Goal: Feedback & Contribution: Leave review/rating

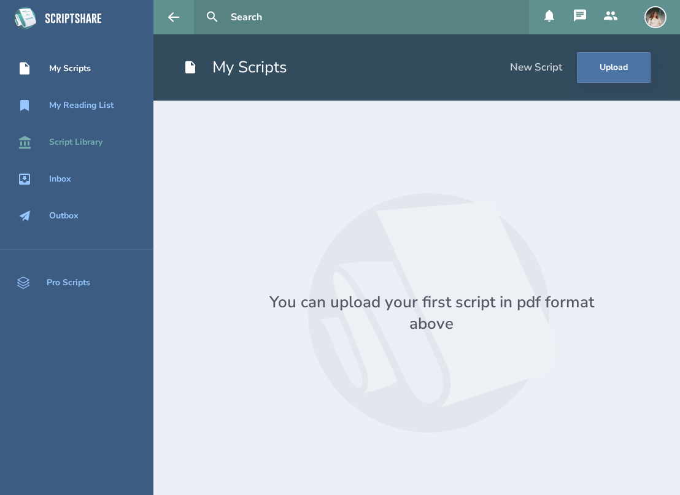
click at [78, 137] on div "Script Library" at bounding box center [75, 142] width 53 height 10
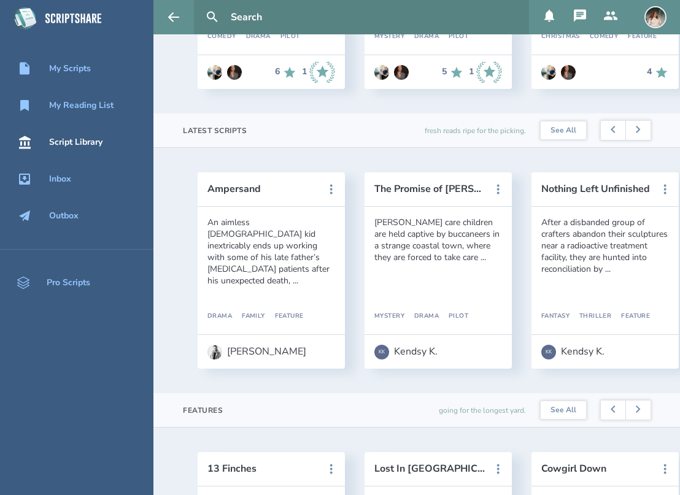
scroll to position [0, 18]
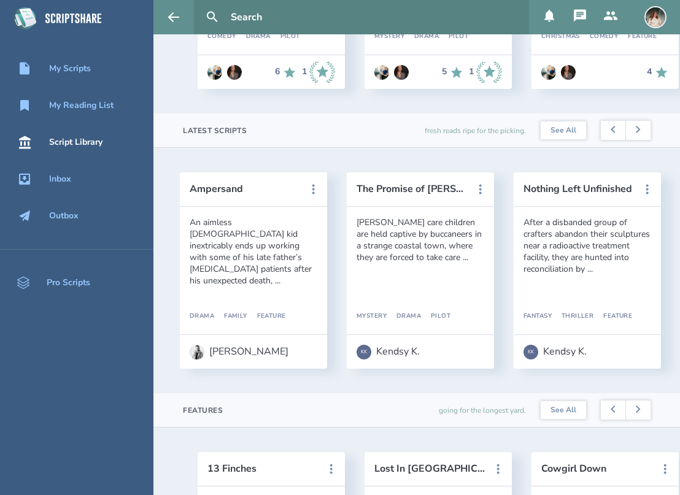
click at [403, 241] on div "[PERSON_NAME] care children are held captive by buccaneers in a strange coastal…" at bounding box center [421, 240] width 128 height 47
click at [420, 180] on header "The Promise of [PERSON_NAME]" at bounding box center [420, 189] width 147 height 34
click at [418, 185] on button "The Promise of [PERSON_NAME]" at bounding box center [412, 189] width 110 height 11
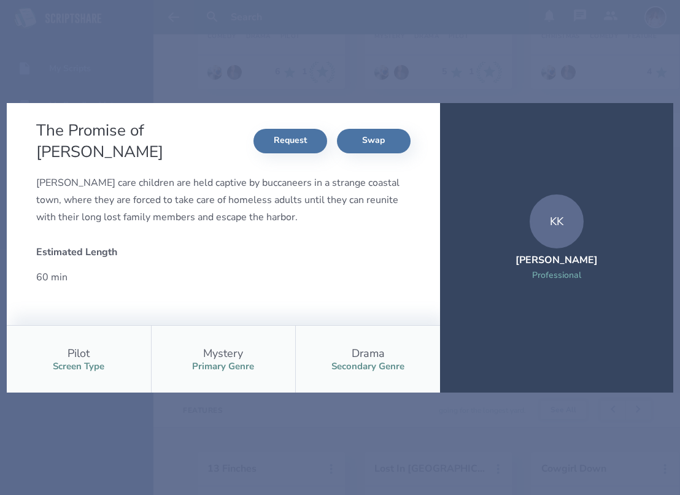
click at [353, 389] on div "Drama Secondary Genre" at bounding box center [367, 359] width 145 height 67
click at [422, 429] on div "The Promise of [PERSON_NAME] Harbor Request Swap [PERSON_NAME] care children ar…" at bounding box center [340, 247] width 680 height 495
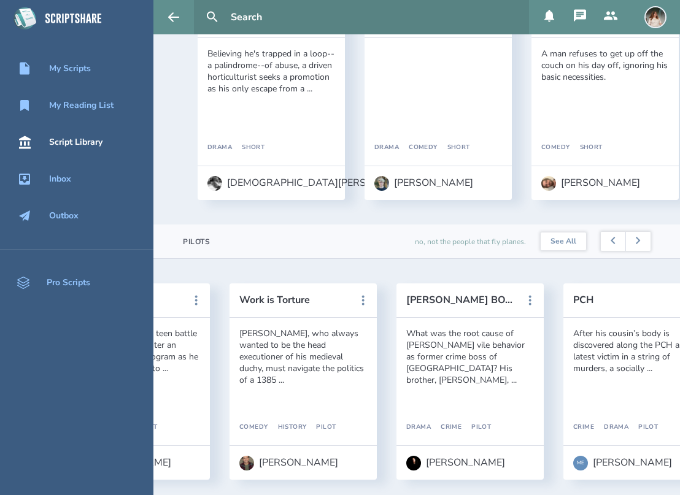
scroll to position [0, 2045]
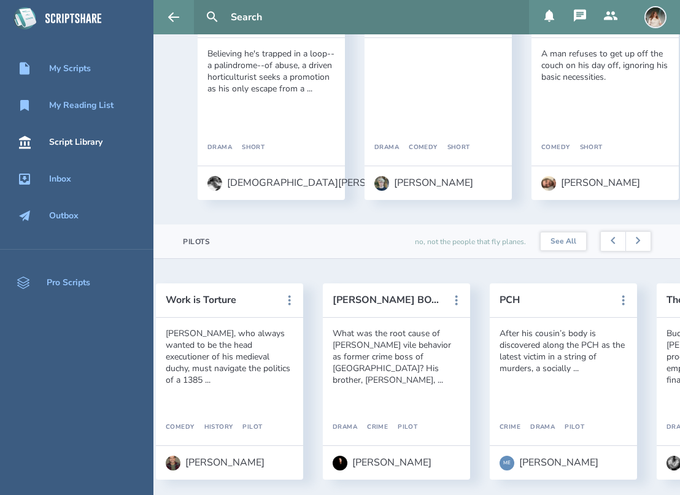
click at [584, 20] on icon at bounding box center [580, 16] width 15 height 15
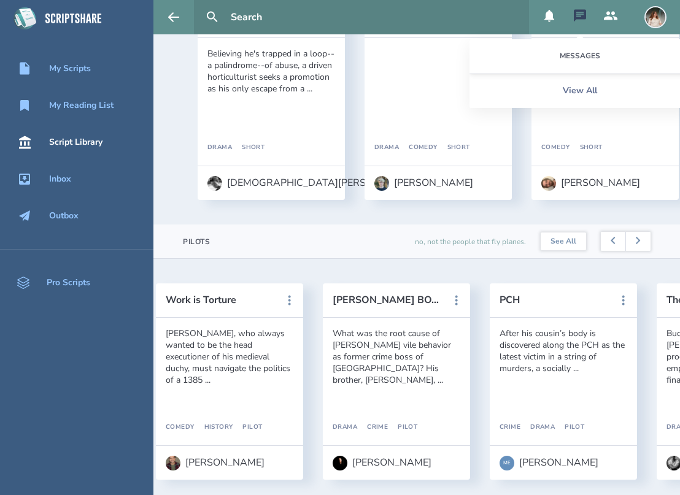
click at [590, 56] on div "Messages" at bounding box center [579, 56] width 221 height 34
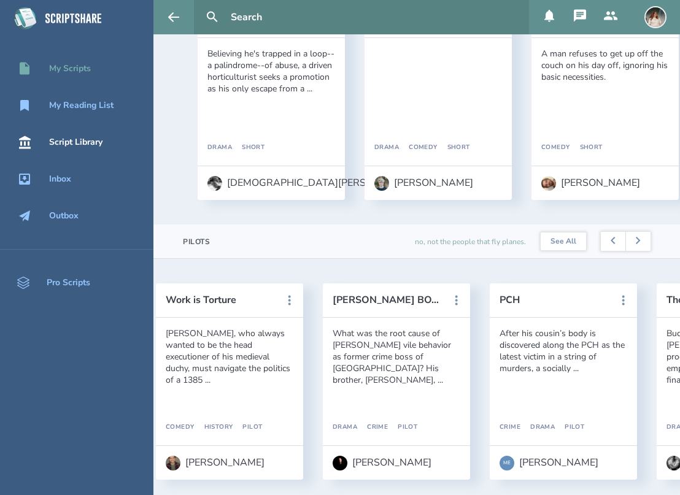
click at [58, 70] on div "My Scripts" at bounding box center [70, 69] width 42 height 10
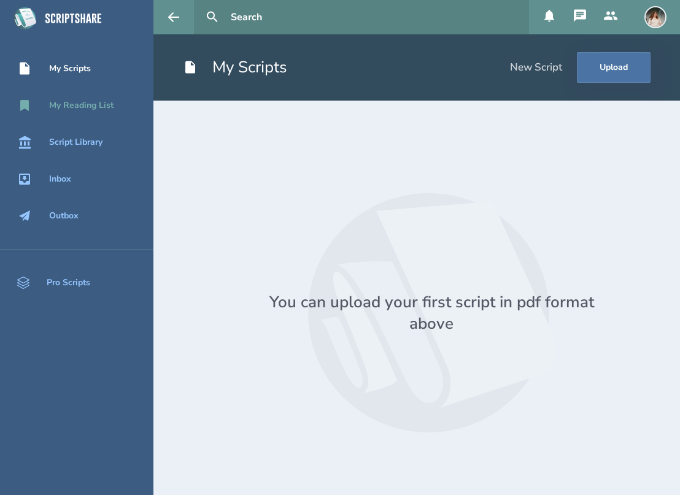
click at [57, 106] on div "My Reading List" at bounding box center [81, 106] width 64 height 10
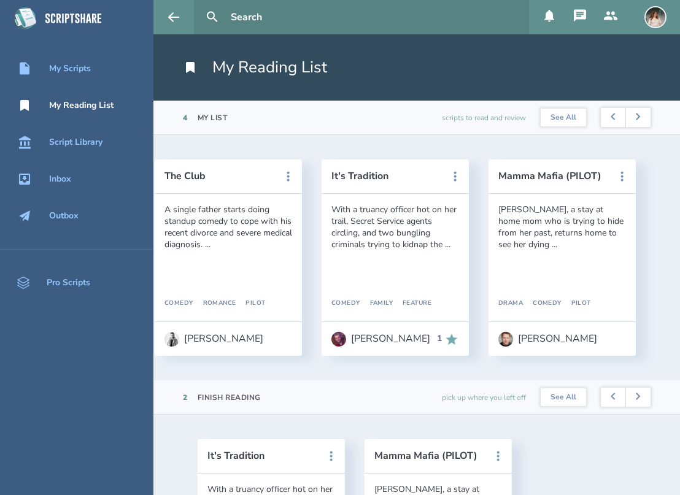
scroll to position [0, 210]
click at [373, 176] on button "It's Tradition" at bounding box center [386, 176] width 110 height 11
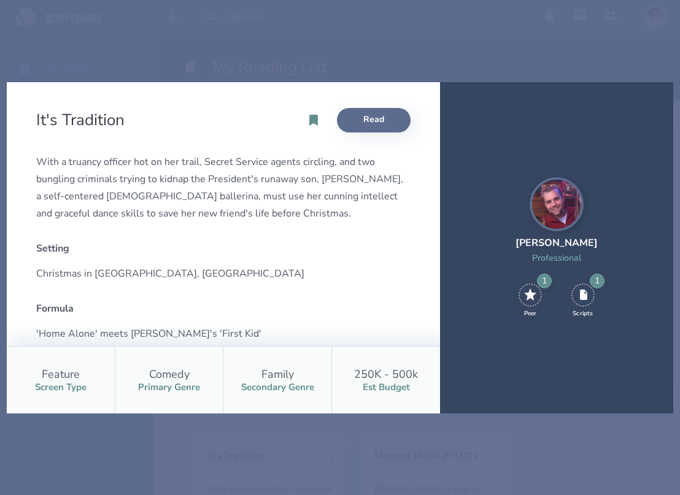
scroll to position [0, 0]
click at [384, 123] on link "Read" at bounding box center [374, 120] width 74 height 25
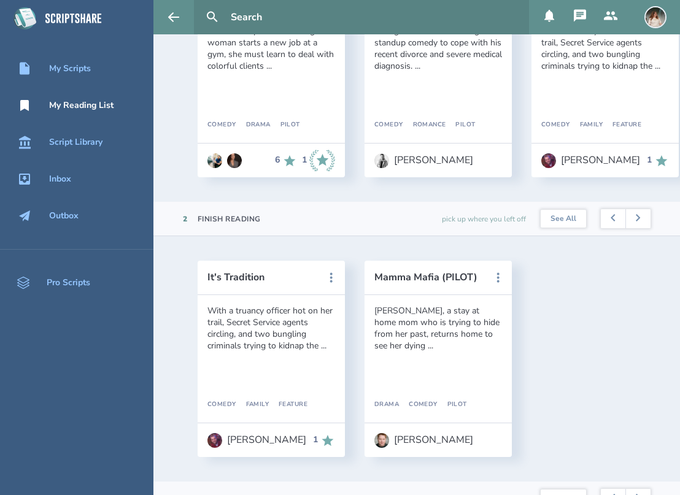
scroll to position [225, 0]
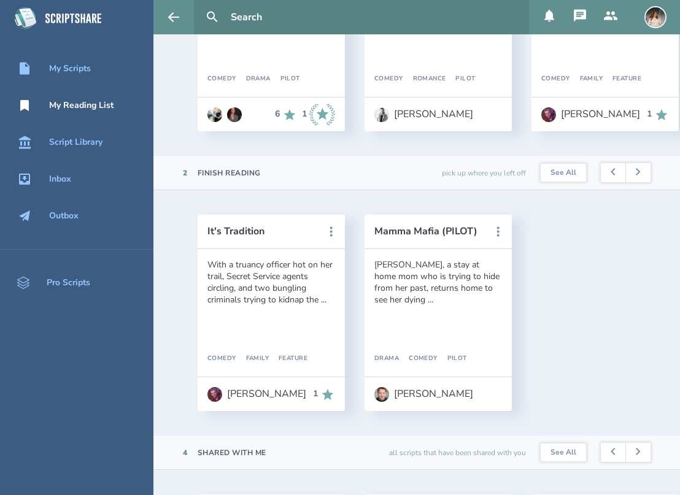
click at [282, 240] on header "It's Tradition" at bounding box center [271, 232] width 147 height 34
click at [250, 233] on button "It's Tradition" at bounding box center [262, 231] width 110 height 11
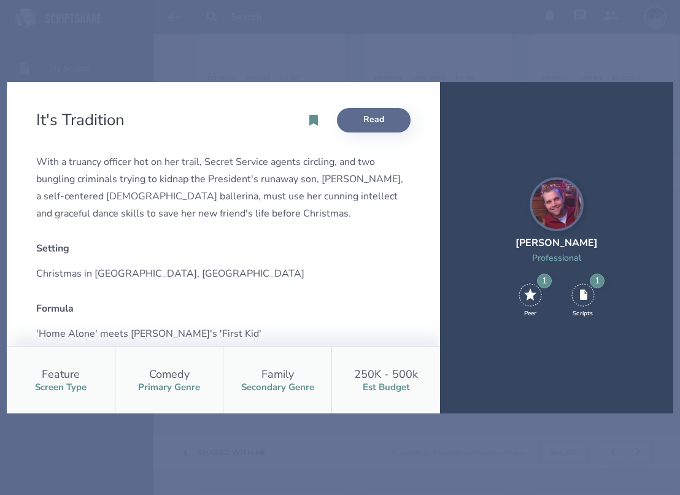
click at [371, 114] on link "Read" at bounding box center [374, 120] width 74 height 25
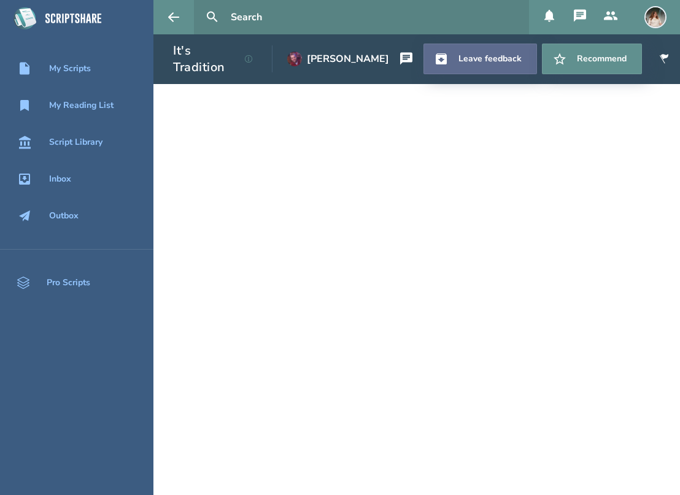
click at [506, 67] on link "Leave feedback" at bounding box center [480, 59] width 114 height 31
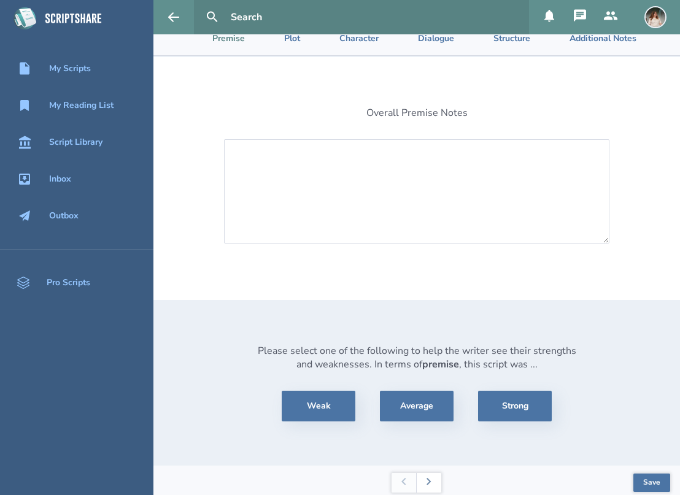
scroll to position [62, 0]
click at [539, 397] on button "Strong" at bounding box center [515, 407] width 74 height 31
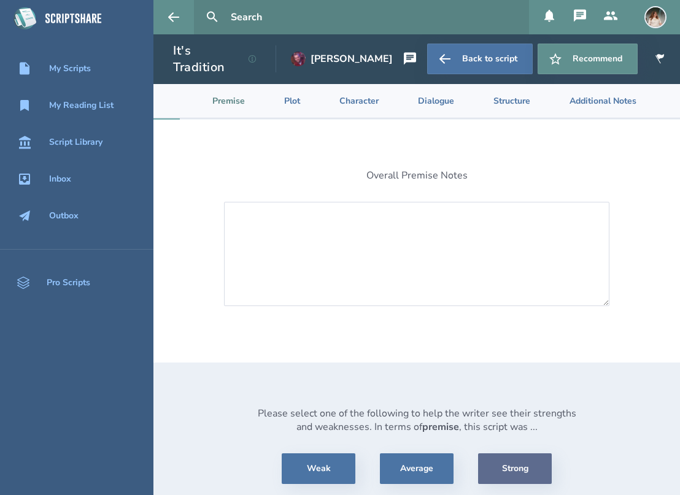
scroll to position [0, 0]
click at [340, 254] on textarea at bounding box center [416, 254] width 385 height 104
paste textarea "I think the premise of It’s Tradition is charming and unique! It feels nostalgi…"
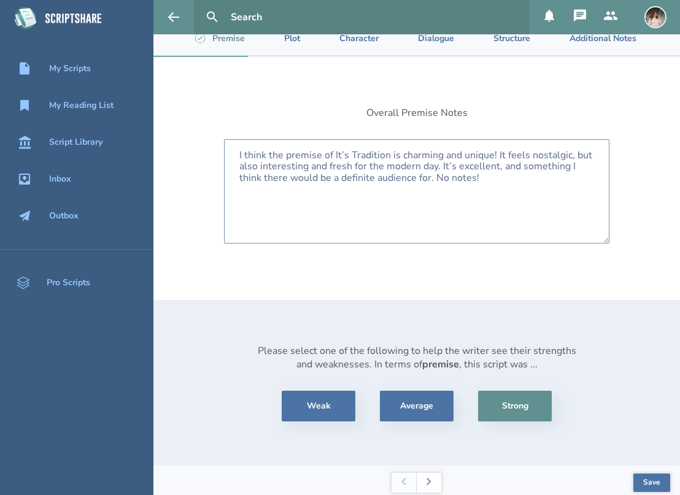
scroll to position [62, 0]
type textarea "I think the premise of It’s Tradition is charming and unique! It feels nostalgi…"
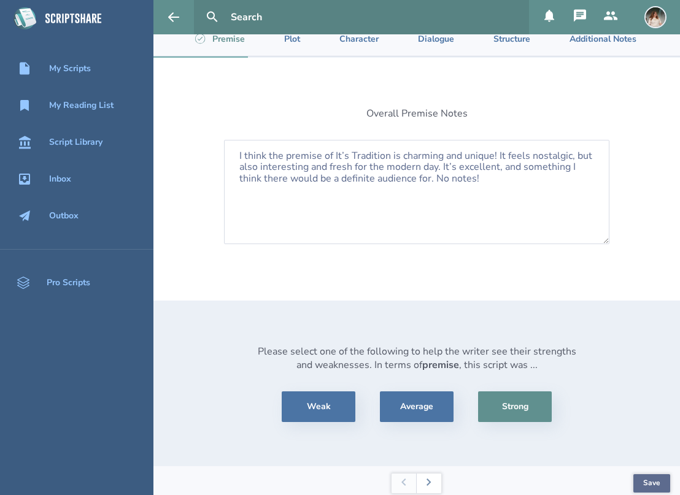
click at [645, 477] on button "Save" at bounding box center [651, 483] width 37 height 18
click at [433, 474] on button at bounding box center [428, 484] width 25 height 20
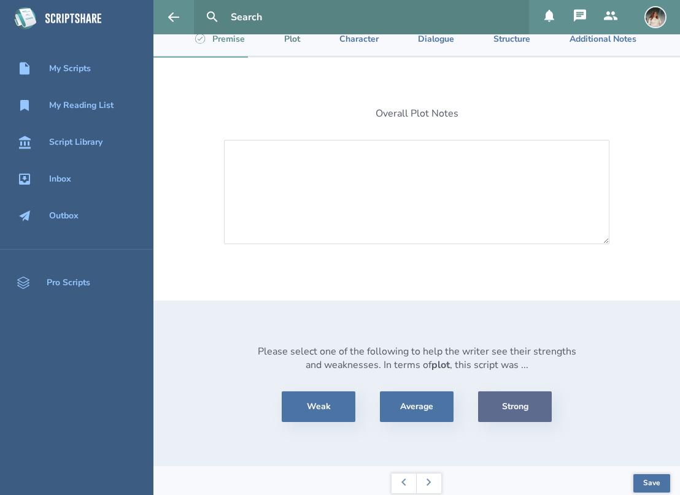
click at [500, 408] on button "Strong" at bounding box center [515, 407] width 74 height 31
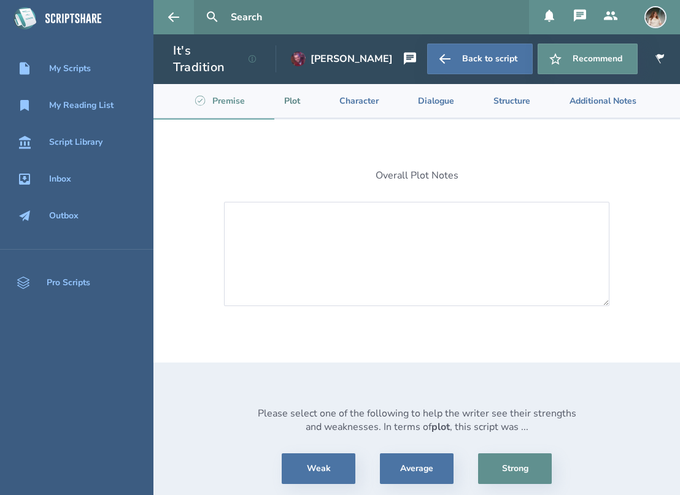
scroll to position [0, 0]
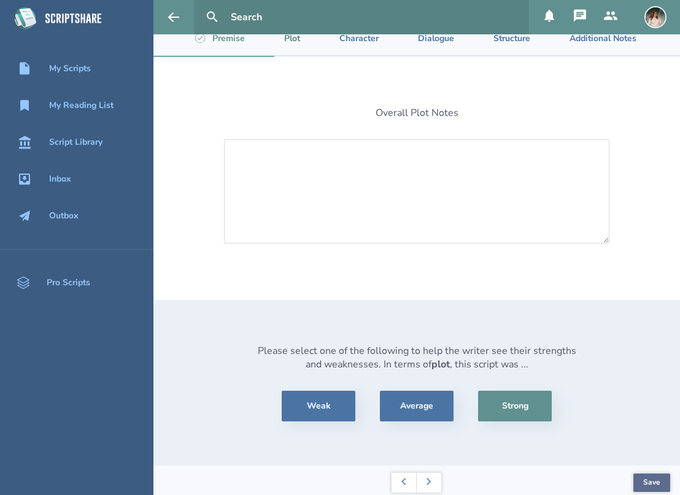
click at [644, 474] on button "Save" at bounding box center [651, 483] width 37 height 18
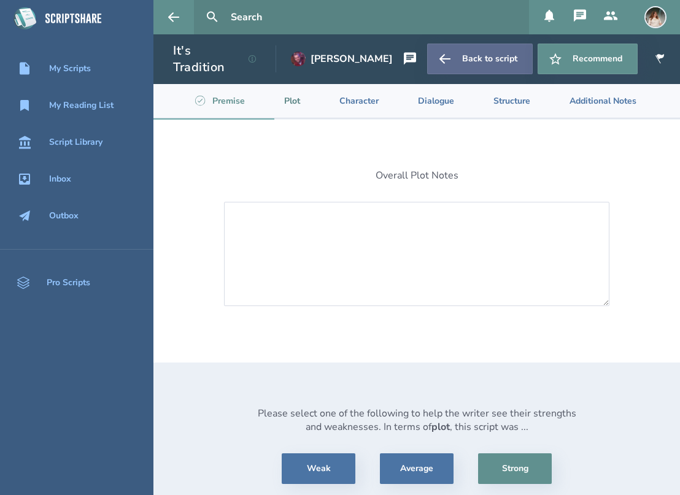
click at [454, 61] on link "Back to script" at bounding box center [480, 59] width 106 height 31
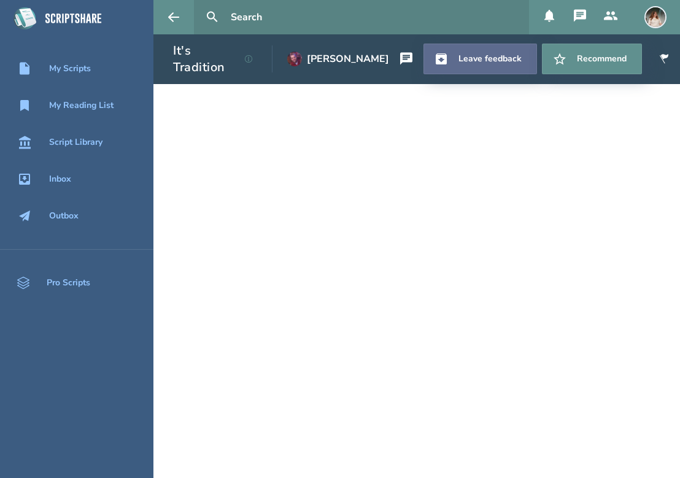
click at [473, 69] on link "Leave feedback" at bounding box center [480, 59] width 114 height 31
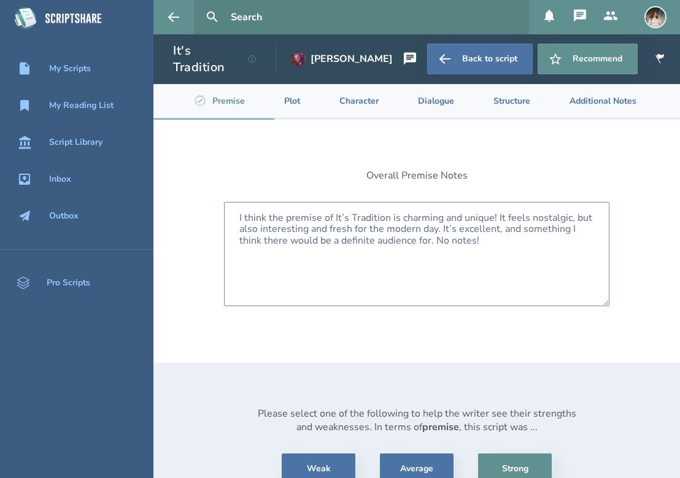
drag, startPoint x: 490, startPoint y: 236, endPoint x: 193, endPoint y: 212, distance: 297.4
click at [193, 212] on div "Overall Premise Notes I think the premise of It’s Tradition is charming and uni…" at bounding box center [416, 324] width 527 height 409
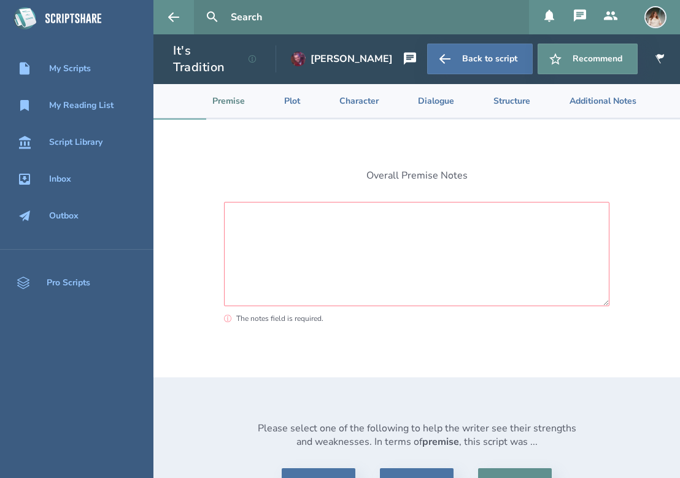
paste textarea "I think the premise of It’s Tradition is charming and unique! It feels nostalgi…"
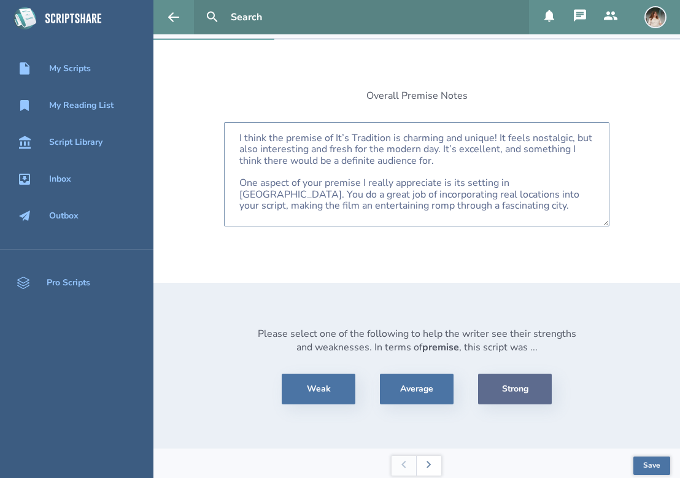
scroll to position [79, 0]
type textarea "I think the premise of It’s Tradition is charming and unique! It feels nostalgi…"
click at [502, 386] on button "Strong" at bounding box center [515, 389] width 74 height 31
click at [528, 384] on button "Strong" at bounding box center [515, 389] width 74 height 31
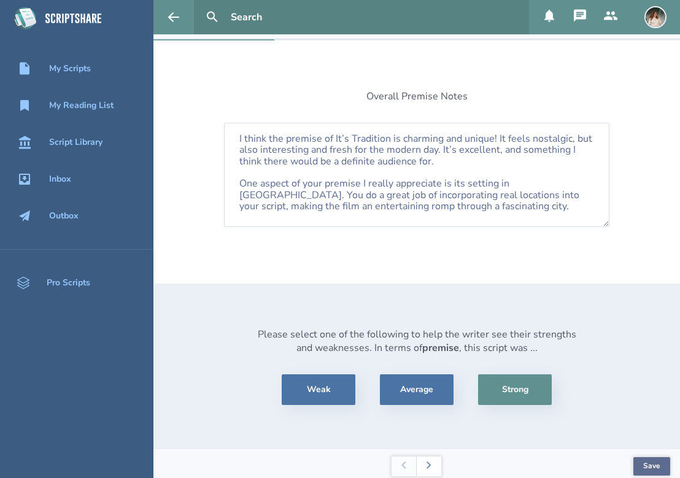
click at [652, 459] on button "Save" at bounding box center [651, 466] width 37 height 18
click at [427, 462] on icon at bounding box center [429, 465] width 5 height 7
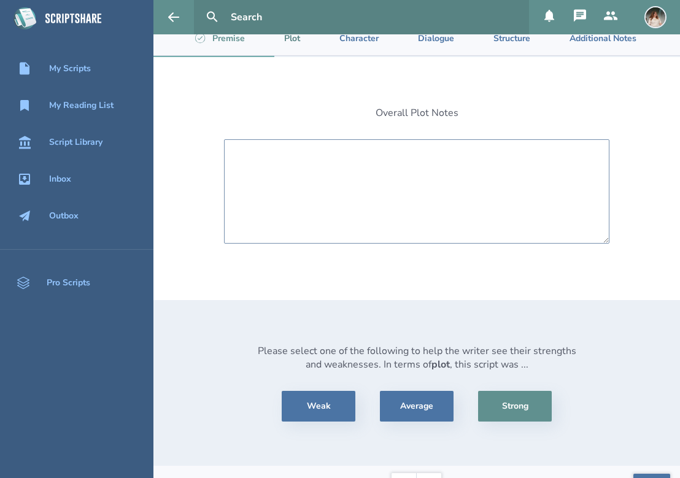
scroll to position [0, 0]
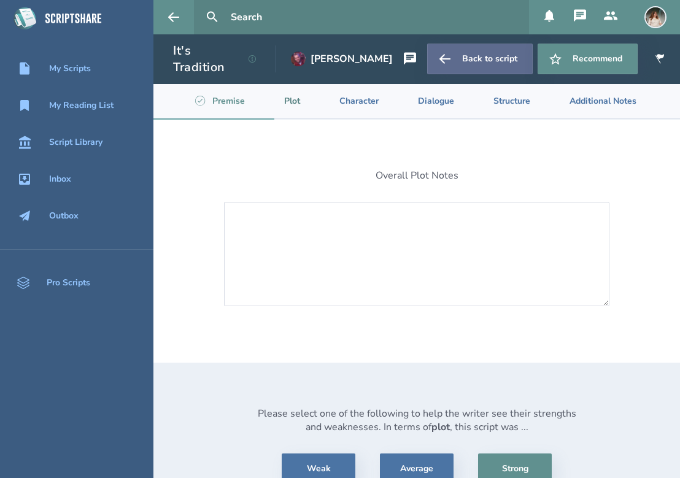
click at [438, 53] on icon at bounding box center [445, 59] width 15 height 15
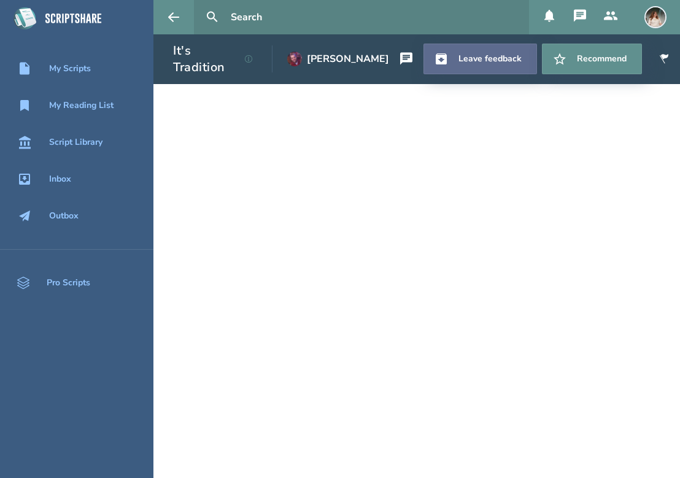
click at [479, 58] on link "Leave feedback" at bounding box center [480, 59] width 114 height 31
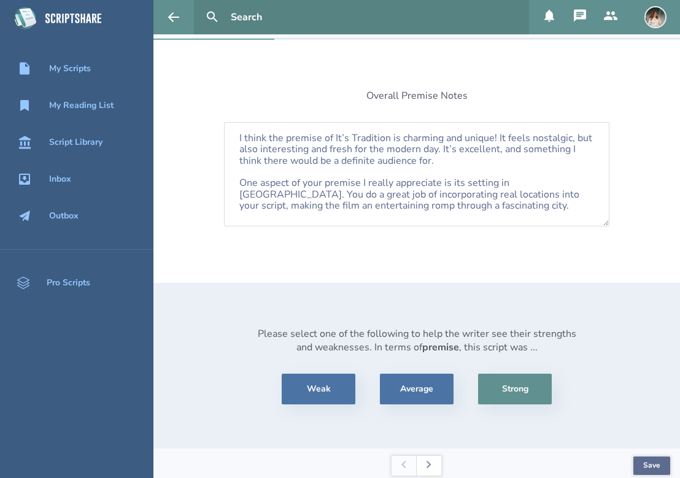
scroll to position [79, 0]
click at [662, 461] on button "Save" at bounding box center [651, 466] width 37 height 18
click at [430, 462] on icon at bounding box center [429, 465] width 5 height 7
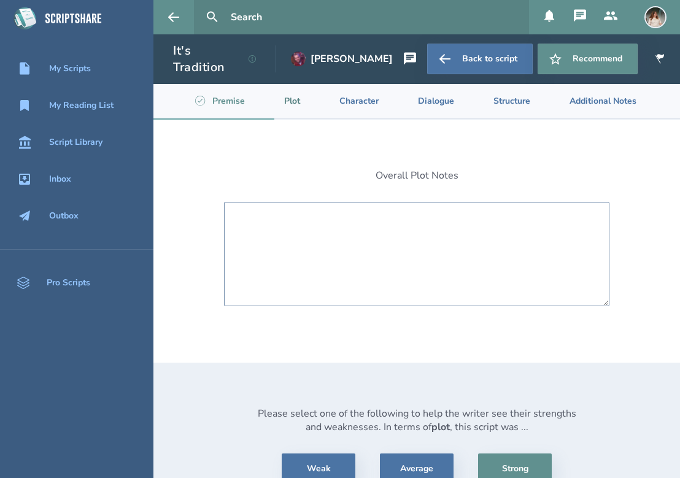
scroll to position [0, 0]
click at [450, 257] on textarea at bounding box center [416, 254] width 385 height 104
paste textarea "Lor ips dolo sita, C adip eli sedd eiu tempor incid! Utlabo etdo magnaal eni ad…"
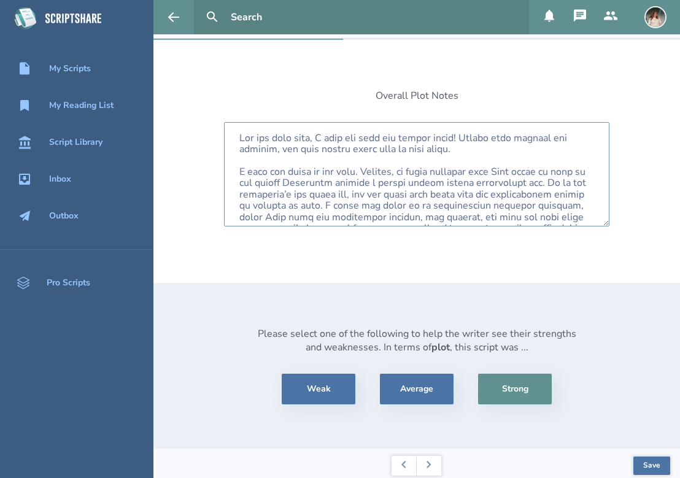
scroll to position [79, 0]
click at [474, 145] on textarea at bounding box center [416, 175] width 385 height 104
type textarea "Lor ips dolo sita, C adip eli sedd eiu tempor incid! Utlabo etdo magnaal eni ad…"
click at [643, 458] on button "Save" at bounding box center [651, 466] width 37 height 18
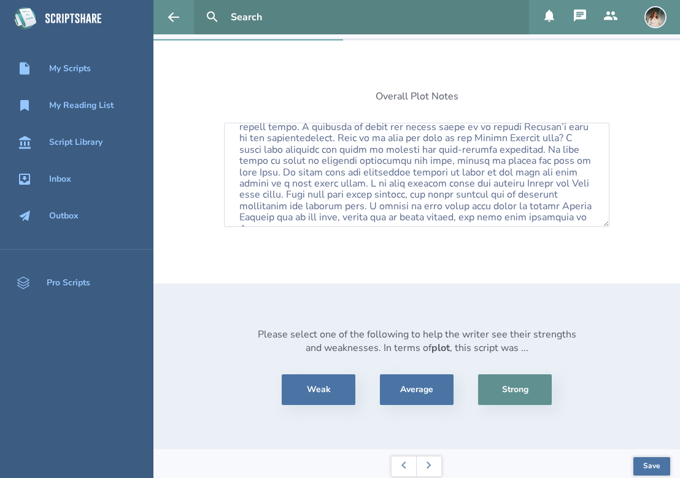
scroll to position [248, 0]
click at [656, 462] on button "Save" at bounding box center [651, 466] width 37 height 18
click at [425, 465] on button at bounding box center [428, 467] width 25 height 20
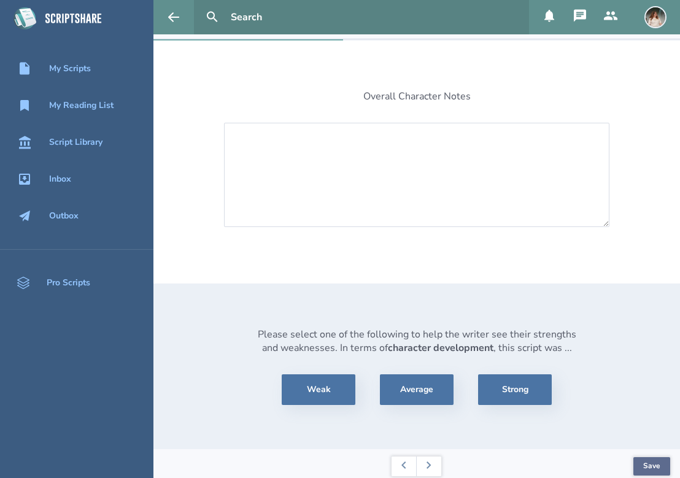
click at [654, 462] on button "Save" at bounding box center [651, 466] width 37 height 18
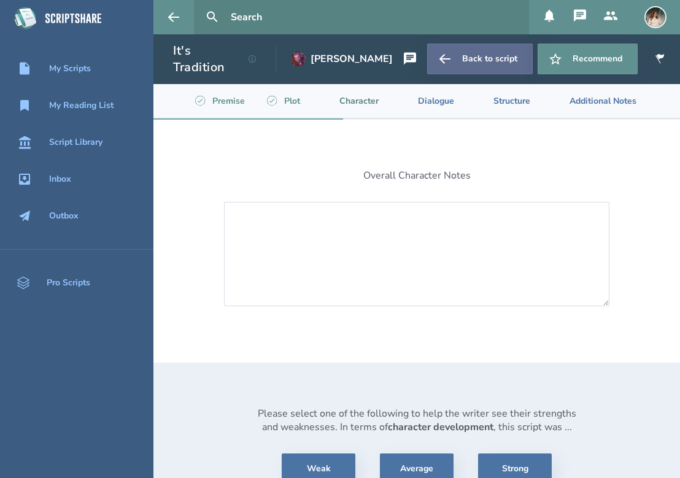
scroll to position [0, 0]
click at [471, 55] on link "Back to script" at bounding box center [480, 59] width 106 height 31
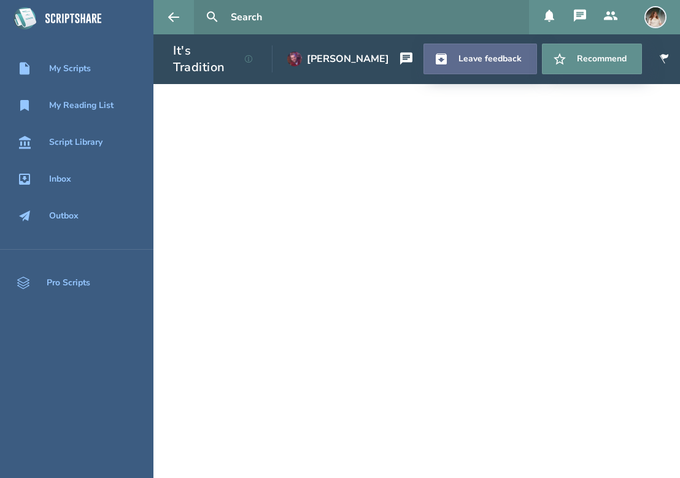
click at [484, 65] on link "Leave feedback" at bounding box center [480, 59] width 114 height 31
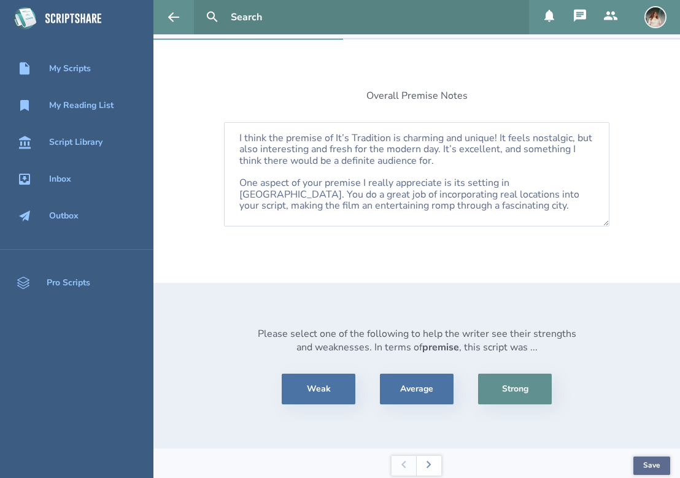
scroll to position [79, 0]
click at [646, 458] on button "Save" at bounding box center [651, 466] width 37 height 18
click at [434, 457] on button at bounding box center [428, 467] width 25 height 20
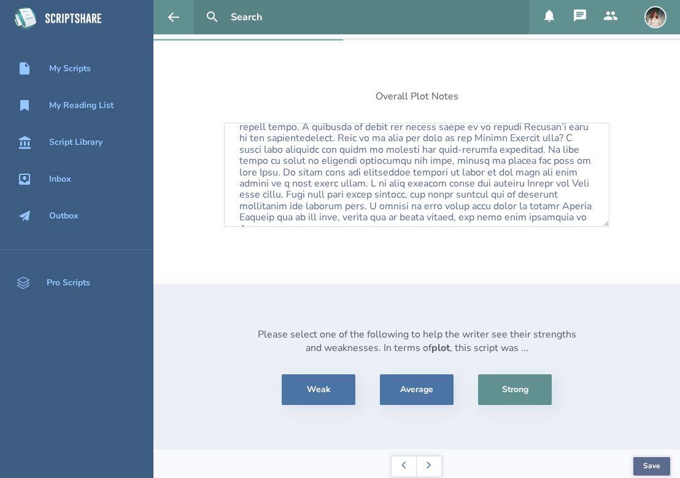
scroll to position [248, 0]
click at [649, 457] on button "Save" at bounding box center [651, 466] width 37 height 18
click at [430, 470] on button at bounding box center [428, 467] width 25 height 20
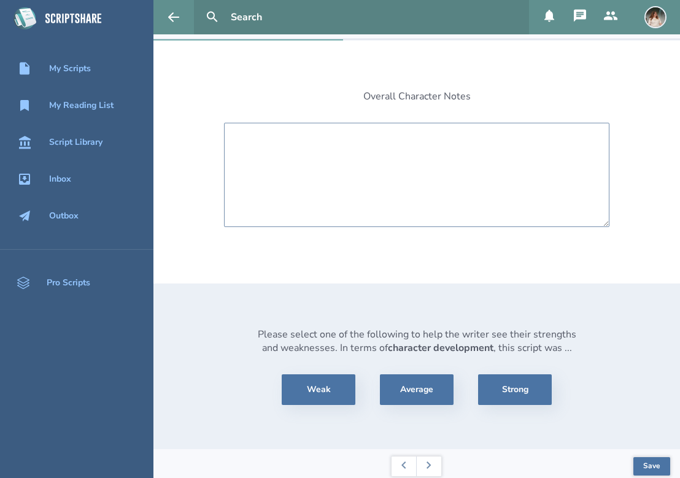
scroll to position [0, 0]
click at [481, 160] on textarea at bounding box center [416, 175] width 385 height 104
paste textarea "Your characters are well-developed and interesting. I love the arcs of [PERSON_…"
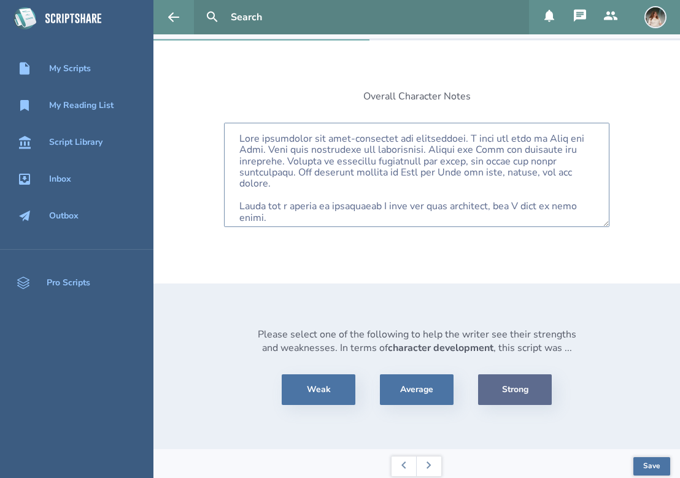
type textarea "Your characters are well-developed and interesting. I love the arcs of [PERSON_…"
click at [534, 387] on button "Strong" at bounding box center [515, 389] width 74 height 31
click at [528, 387] on button "Strong" at bounding box center [515, 389] width 74 height 31
click at [652, 458] on button "Save" at bounding box center [651, 466] width 37 height 18
click at [425, 464] on button at bounding box center [428, 467] width 25 height 20
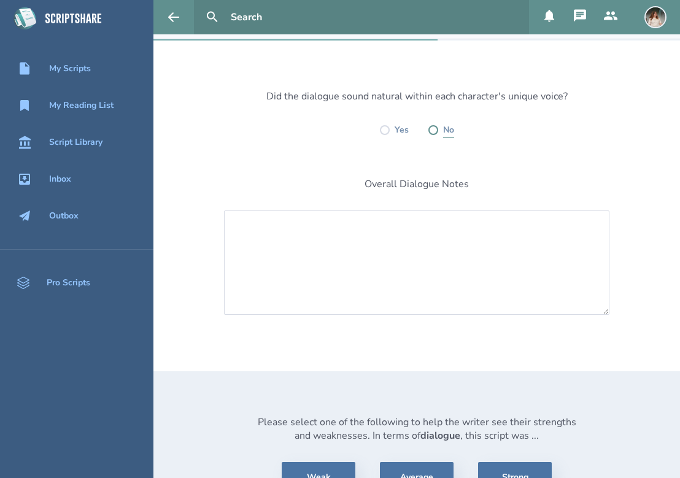
click at [433, 125] on label at bounding box center [433, 130] width 10 height 10
radio input "true"
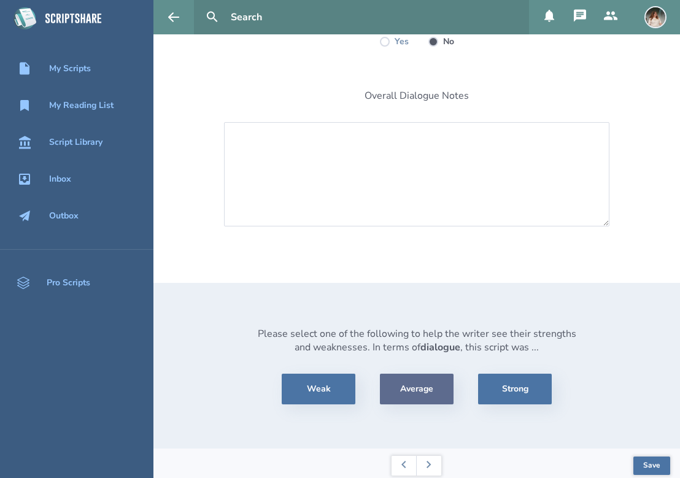
click at [431, 382] on button "Average" at bounding box center [417, 389] width 74 height 31
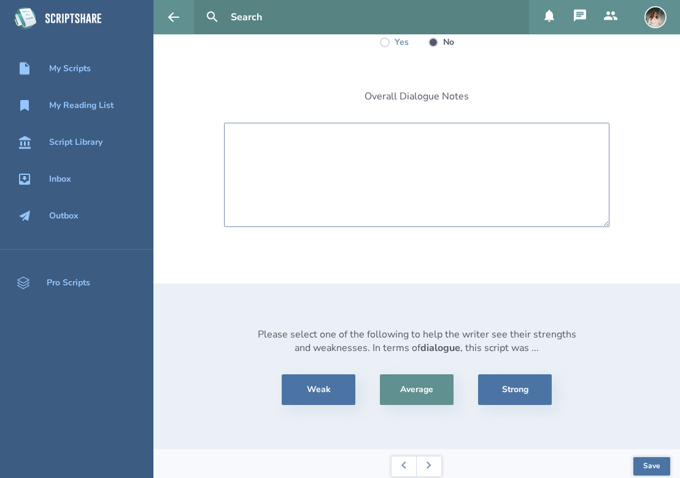
click at [233, 169] on textarea at bounding box center [416, 175] width 385 height 104
paste textarea "Generally, the dialogue was pretty solid. However, (and I noted examples of thi…"
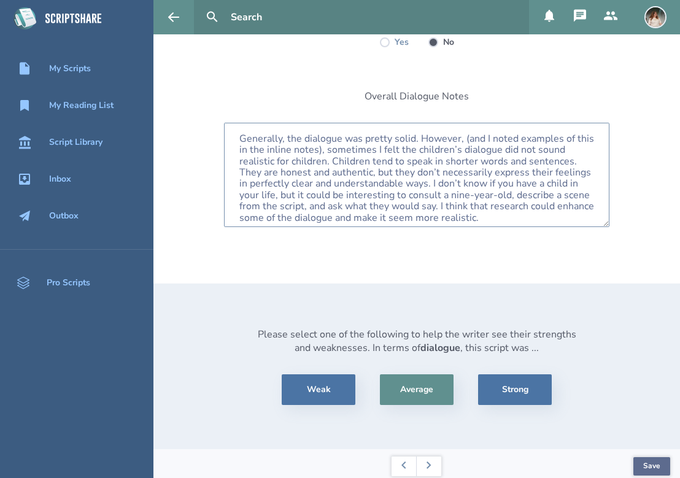
type textarea "Generally, the dialogue was pretty solid. However, (and I noted examples of thi…"
click at [643, 457] on button "Save" at bounding box center [651, 466] width 37 height 18
click at [427, 470] on button at bounding box center [428, 467] width 25 height 20
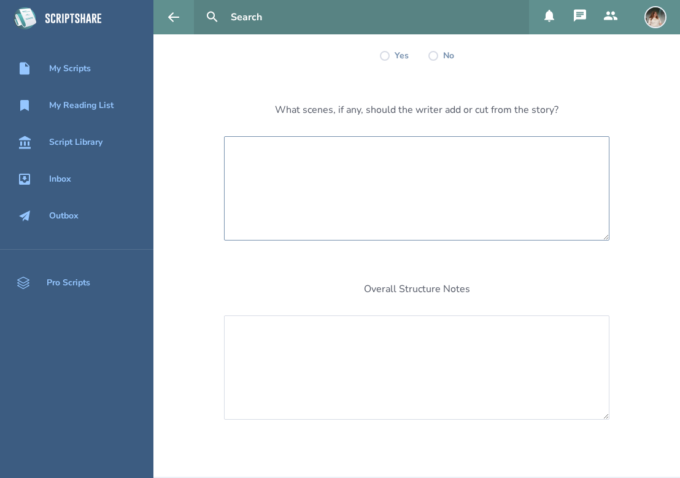
click at [544, 204] on textarea at bounding box center [416, 188] width 385 height 104
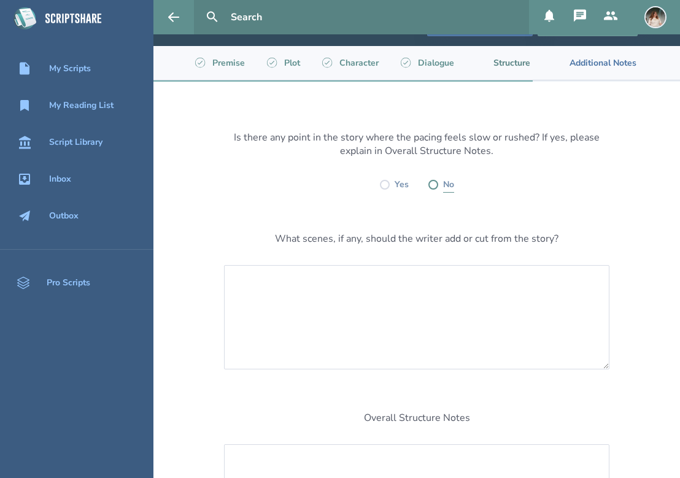
click at [446, 182] on label "No" at bounding box center [448, 184] width 11 height 15
radio input "true"
click at [417, 325] on textarea at bounding box center [416, 317] width 385 height 104
type textarea "I"
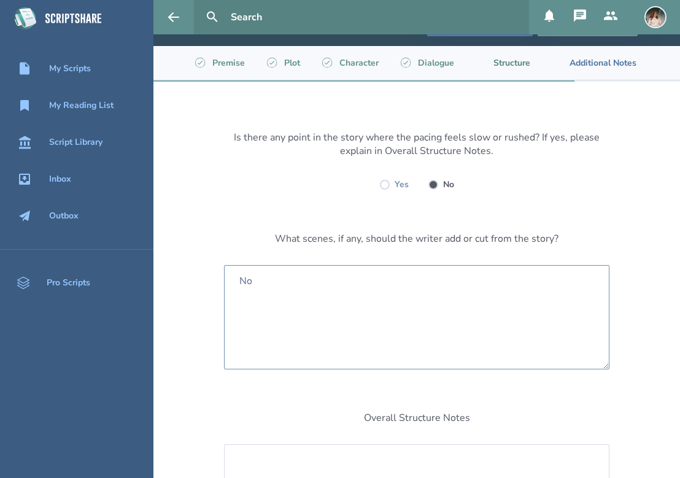
type textarea "N"
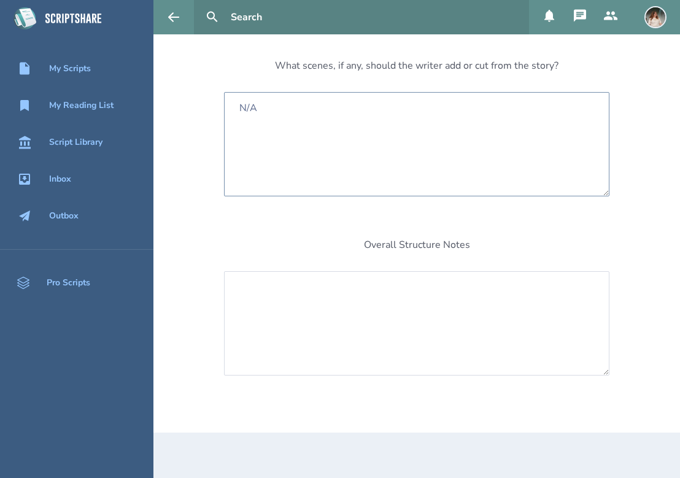
scroll to position [246, 0]
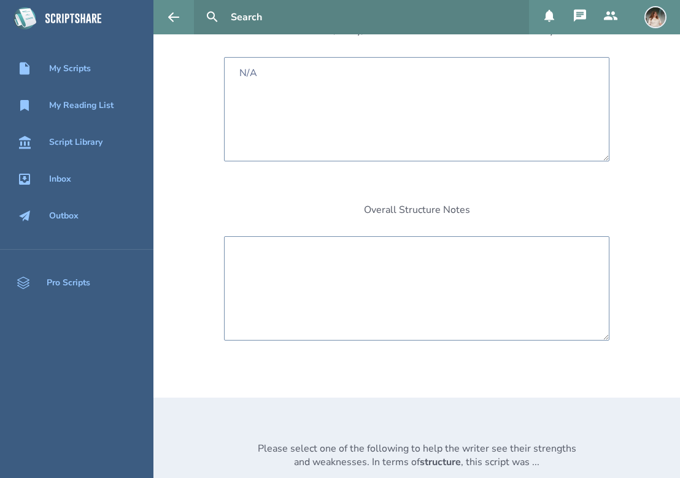
type textarea "N/A"
click at [404, 288] on textarea at bounding box center [416, 288] width 385 height 104
type textarea "t"
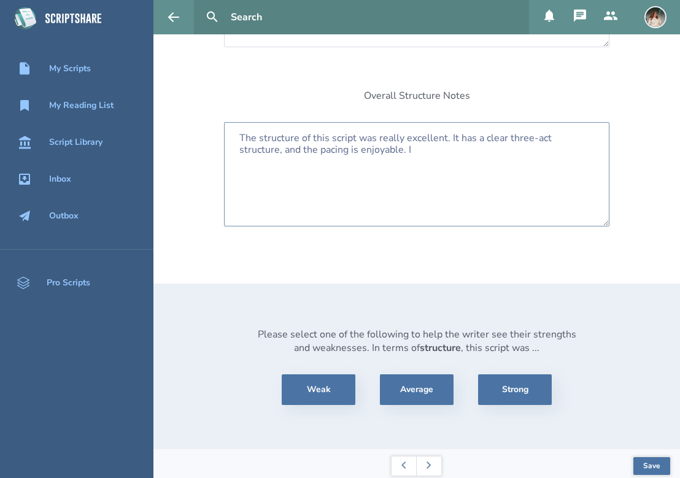
scroll to position [360, 0]
click at [508, 387] on button "Strong" at bounding box center [515, 390] width 74 height 31
click at [398, 142] on textarea "The structure of this script was really excellent. It has a clear three-act str…" at bounding box center [416, 175] width 385 height 104
drag, startPoint x: 403, startPoint y: 129, endPoint x: 384, endPoint y: 130, distance: 19.0
click at [384, 130] on textarea "The structure of this script was really excellent. It has a clear three-act str…" at bounding box center [416, 175] width 385 height 104
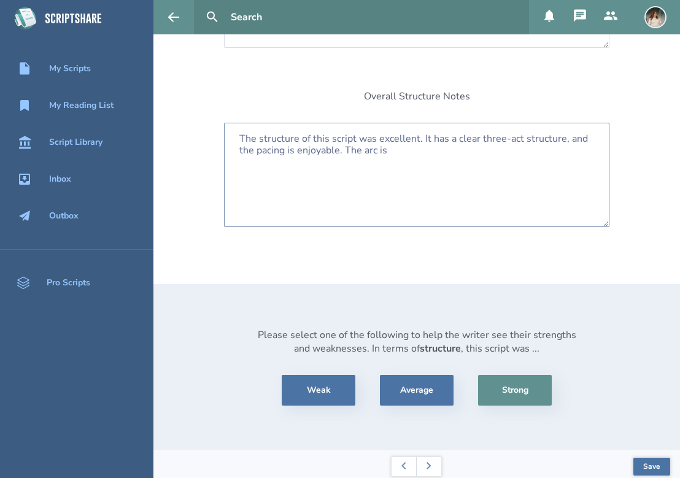
click at [406, 149] on textarea "The structure of this script was excellent. It has a clear three-act structure,…" at bounding box center [416, 175] width 385 height 104
drag, startPoint x: 402, startPoint y: 149, endPoint x: 346, endPoint y: 149, distance: 56.5
click at [346, 149] on textarea "The structure of this script was excellent. It has a clear three-act structure,…" at bounding box center [416, 175] width 385 height 104
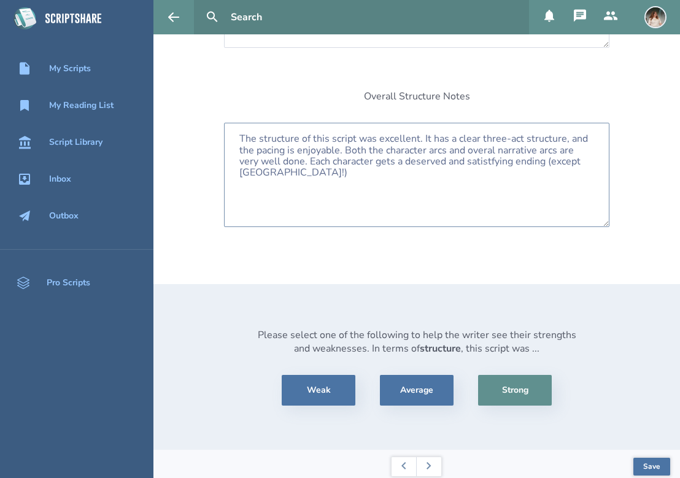
click at [477, 147] on textarea "The structure of this script was excellent. It has a clear three-act structure,…" at bounding box center [416, 175] width 385 height 104
click at [308, 166] on textarea "The structure of this script was excellent. It has a clear three-act structure,…" at bounding box center [416, 175] width 385 height 104
type textarea "The structure of this script was excellent. It has a clear three-act structure,…"
click at [648, 468] on button "Save" at bounding box center [651, 467] width 37 height 18
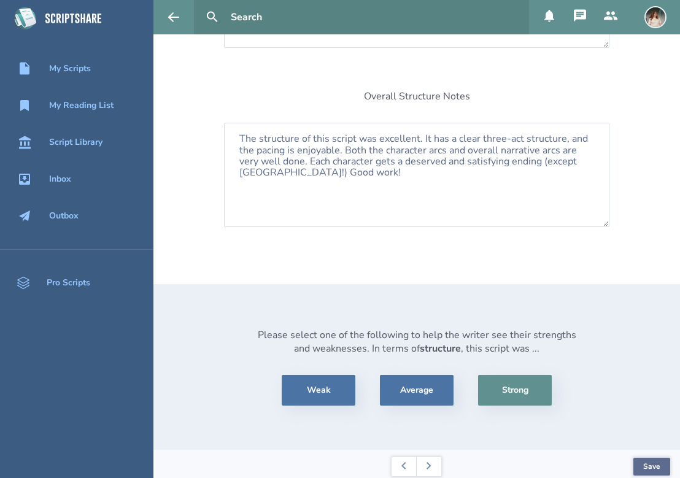
click at [648, 460] on button "Save" at bounding box center [651, 467] width 37 height 18
click at [429, 462] on icon at bounding box center [429, 465] width 4 height 7
select select "pass"
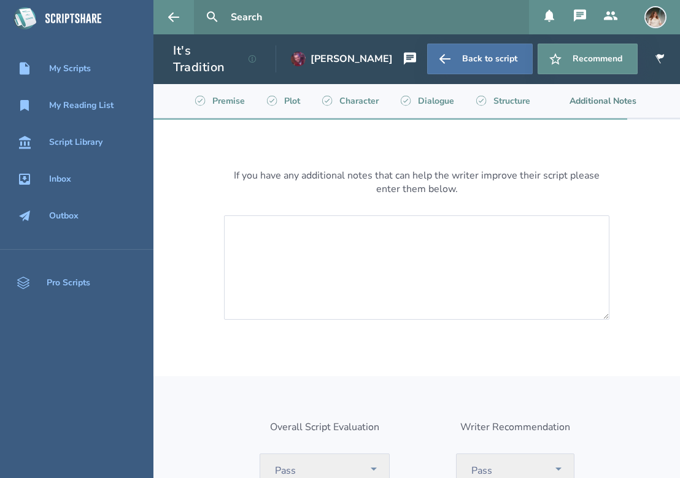
scroll to position [109, 0]
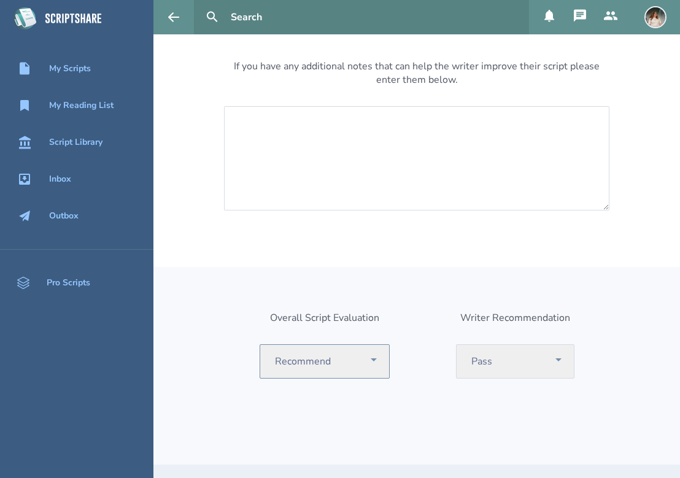
select select "consider"
select select "recommend"
click at [410, 122] on textarea at bounding box center [416, 158] width 385 height 104
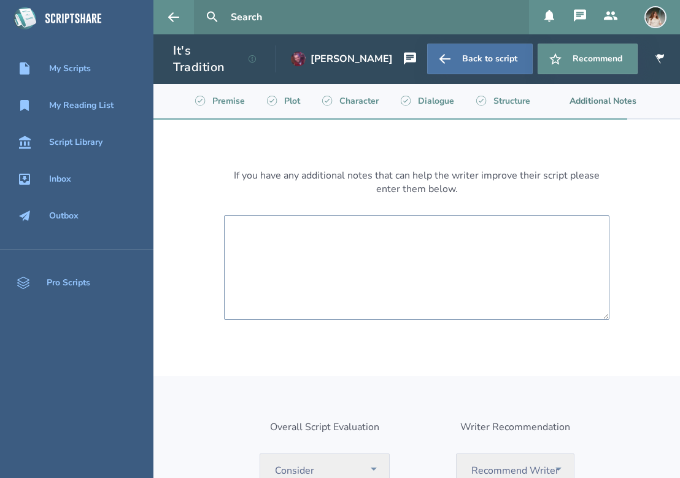
scroll to position [0, 0]
type textarea "G"
type textarea "R"
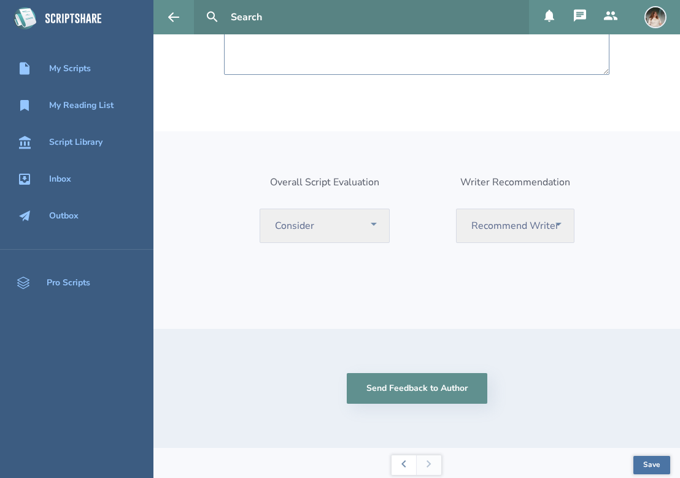
scroll to position [244, 0]
type textarea "I really liked this! It feels marketable and fun. Good luck with it!"
click at [659, 459] on button "Save" at bounding box center [651, 466] width 37 height 18
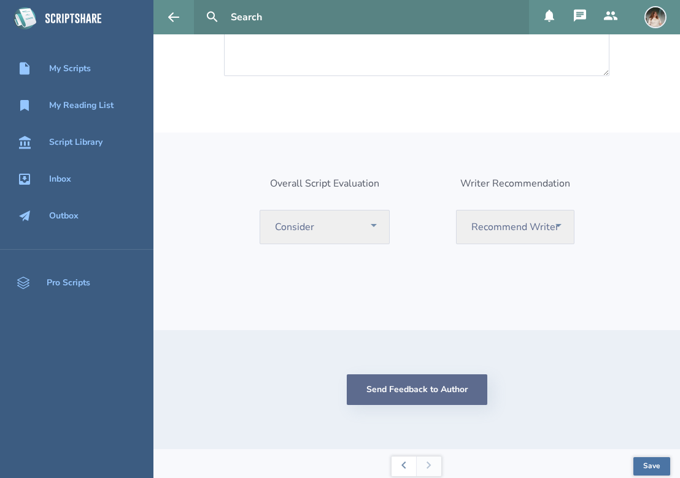
click at [439, 379] on button "Send Feedback to Author" at bounding box center [417, 389] width 141 height 31
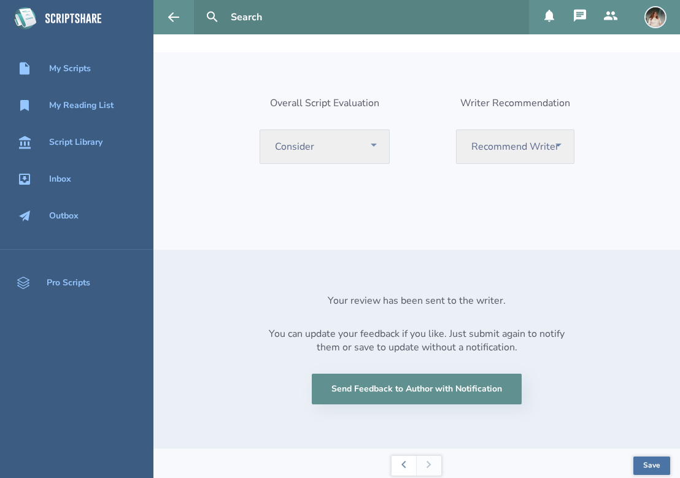
scroll to position [323, 0]
